Goal: Task Accomplishment & Management: Manage account settings

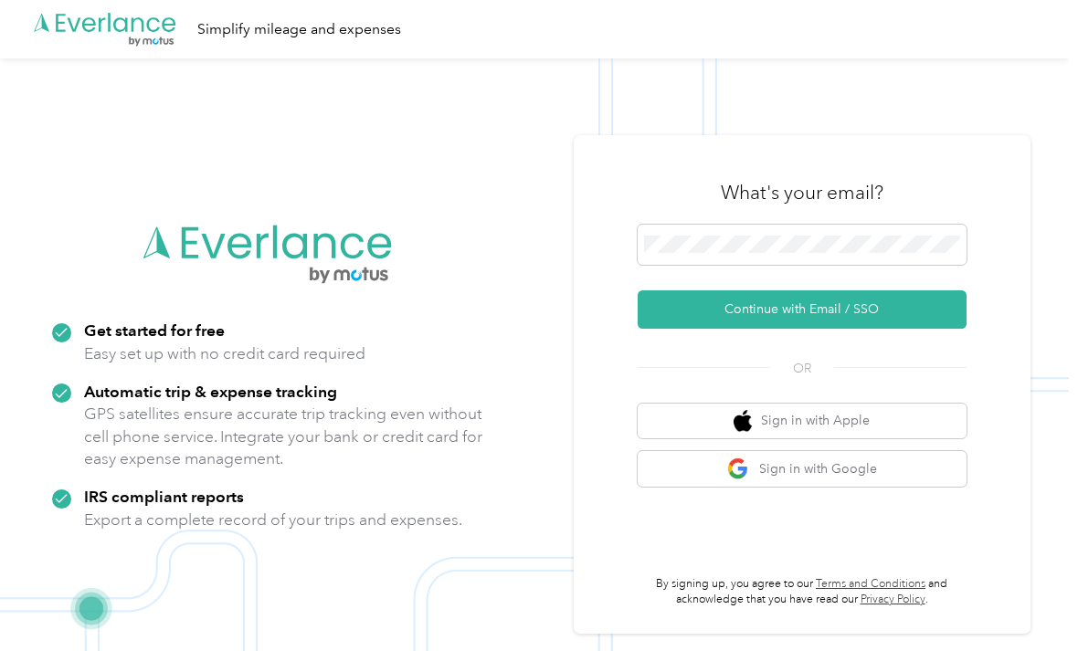
click at [779, 257] on span at bounding box center [802, 245] width 329 height 40
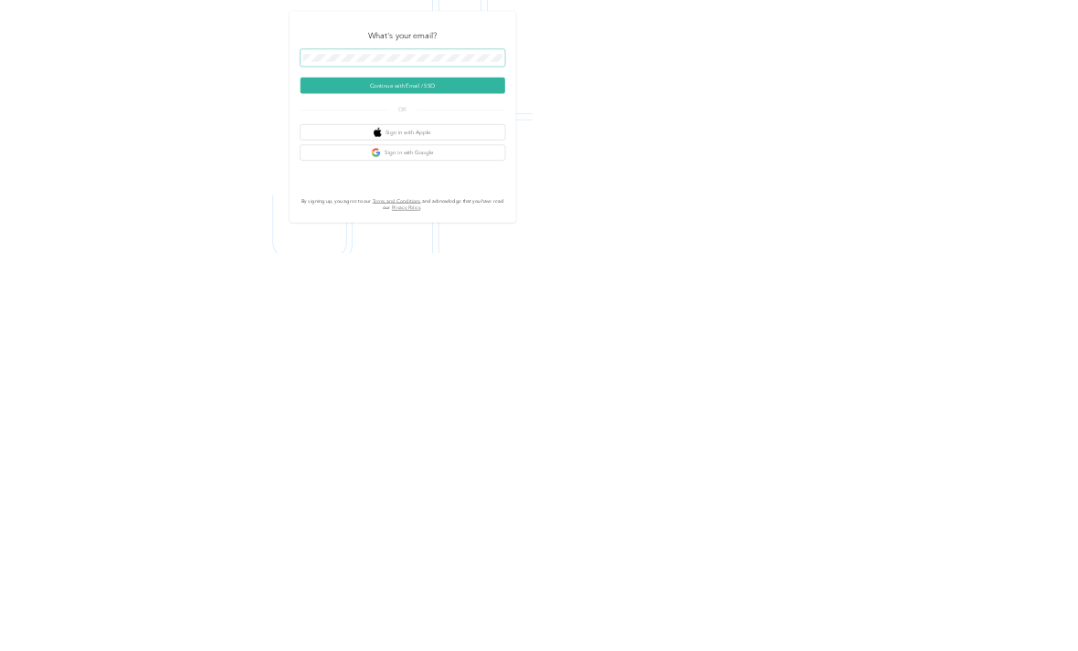
scroll to position [117, 0]
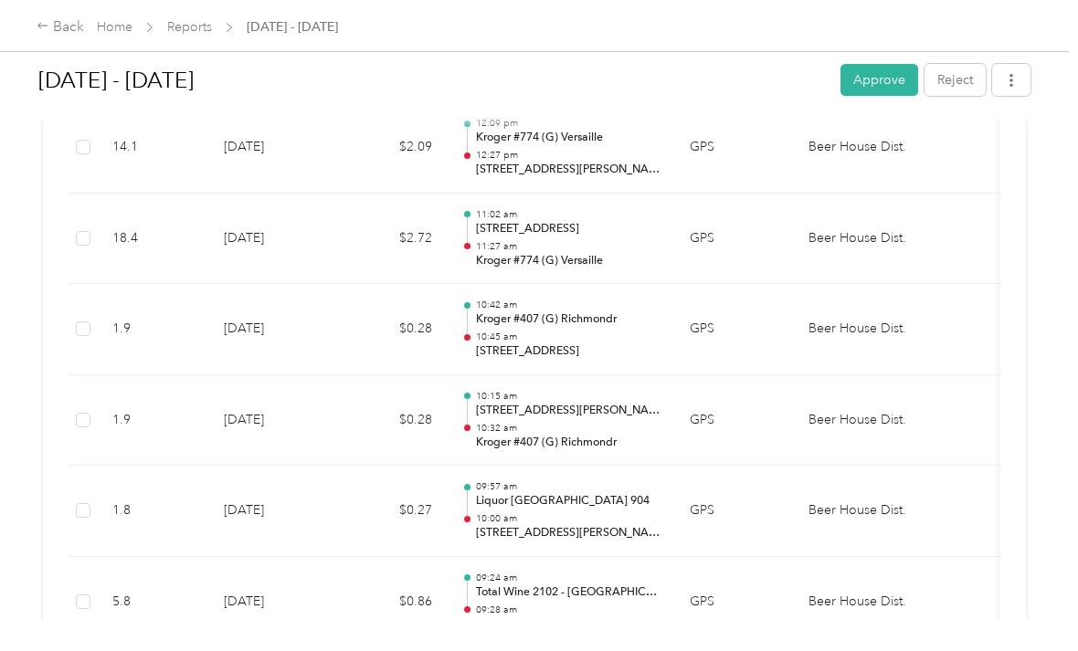
scroll to position [3191, 0]
click at [876, 77] on button "Approve" at bounding box center [879, 80] width 78 height 32
click at [768, 545] on td "GPS" at bounding box center [734, 513] width 119 height 91
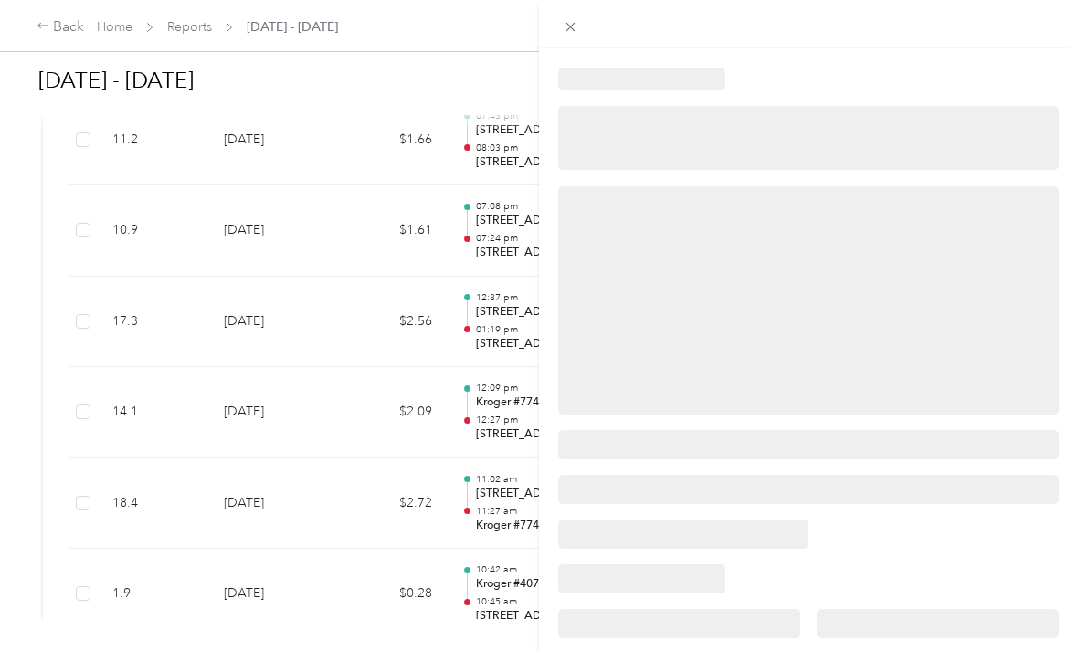
scroll to position [2925, 0]
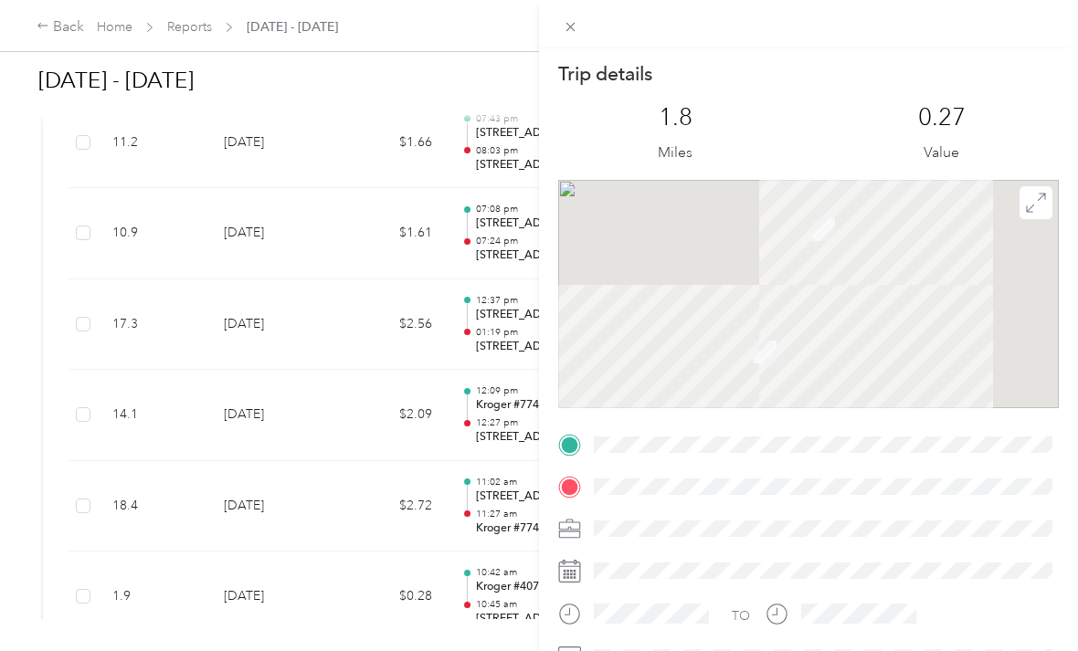
click at [578, 26] on icon at bounding box center [571, 27] width 16 height 16
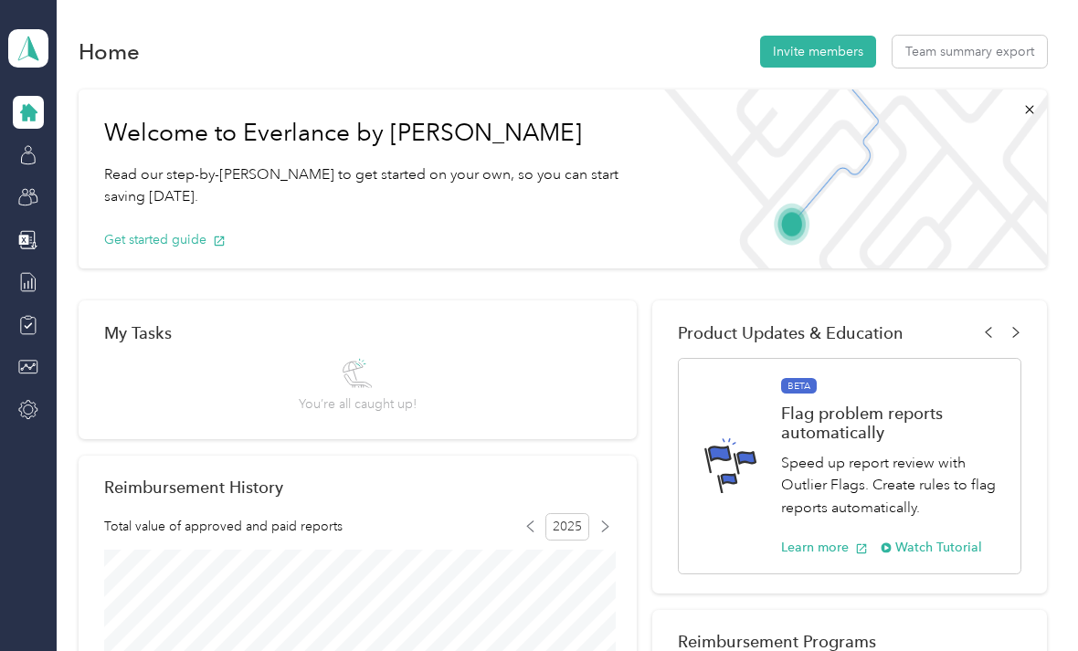
click at [36, 120] on icon at bounding box center [28, 112] width 20 height 20
click at [26, 119] on icon at bounding box center [28, 112] width 17 height 17
click at [31, 51] on polygon at bounding box center [33, 48] width 10 height 24
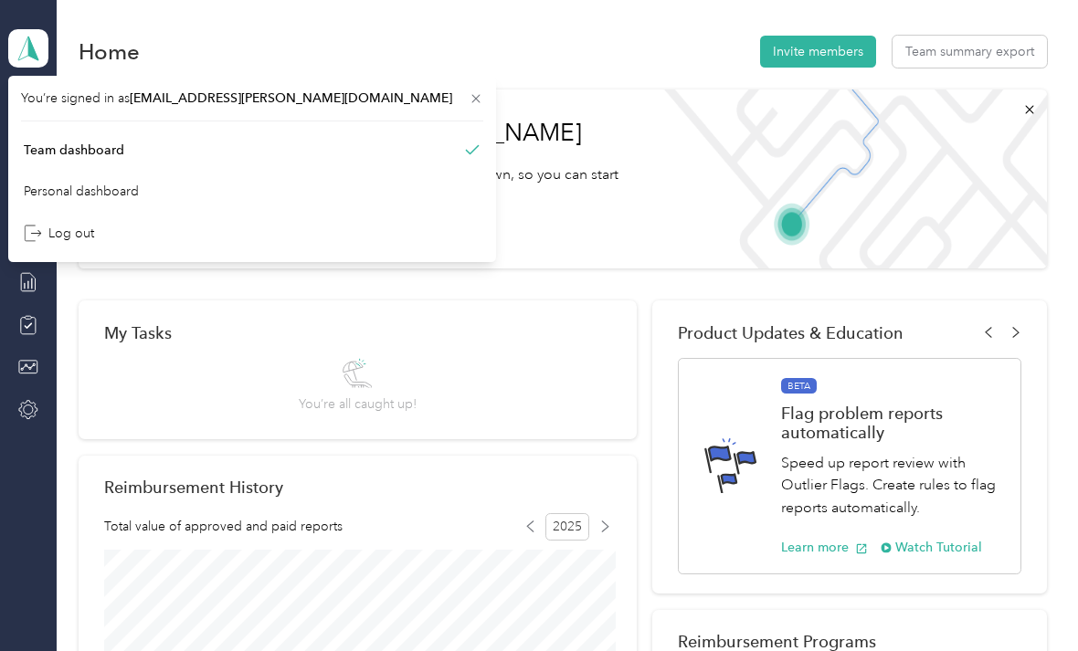
click at [59, 144] on div "Team dashboard" at bounding box center [74, 150] width 100 height 19
